Goal: Transaction & Acquisition: Purchase product/service

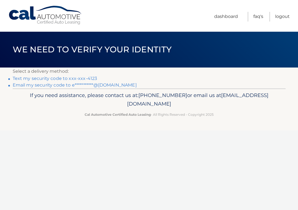
click at [82, 78] on link "Text my security code to xxx-xxx-4123" at bounding box center [55, 78] width 85 height 5
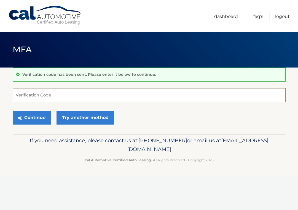
click at [56, 96] on input "Verification Code" at bounding box center [149, 95] width 273 height 14
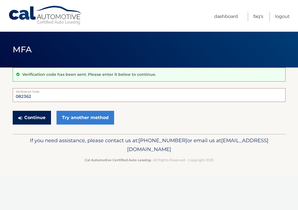
type input "082362"
click at [34, 117] on button "Continue" at bounding box center [32, 118] width 38 height 14
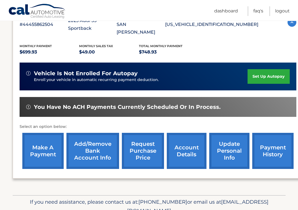
scroll to position [113, 0]
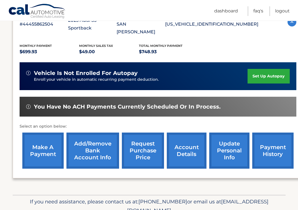
click at [41, 144] on link "make a payment" at bounding box center [42, 151] width 41 height 36
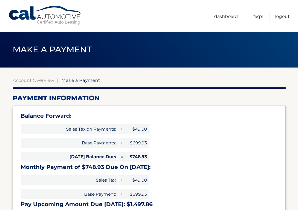
select select "NWVmMDQ3NDQtNDQ5Yy00OGE4LTkxYmQtNzg2YWU3NjMxNWY5"
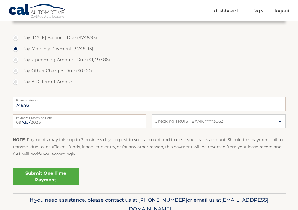
scroll to position [200, 0]
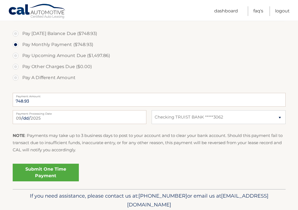
click at [55, 173] on link "Submit One Time Payment" at bounding box center [46, 173] width 66 height 18
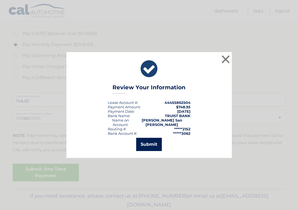
click at [152, 142] on button "Submit" at bounding box center [149, 144] width 26 height 13
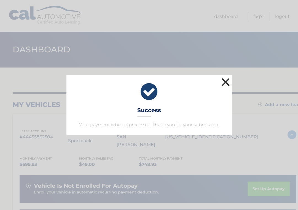
click at [225, 83] on button "×" at bounding box center [225, 82] width 11 height 11
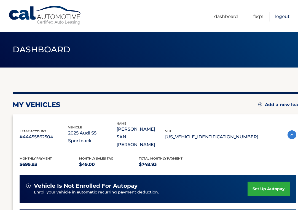
click at [283, 15] on link "Logout" at bounding box center [282, 17] width 15 height 10
